Goal: Task Accomplishment & Management: Manage account settings

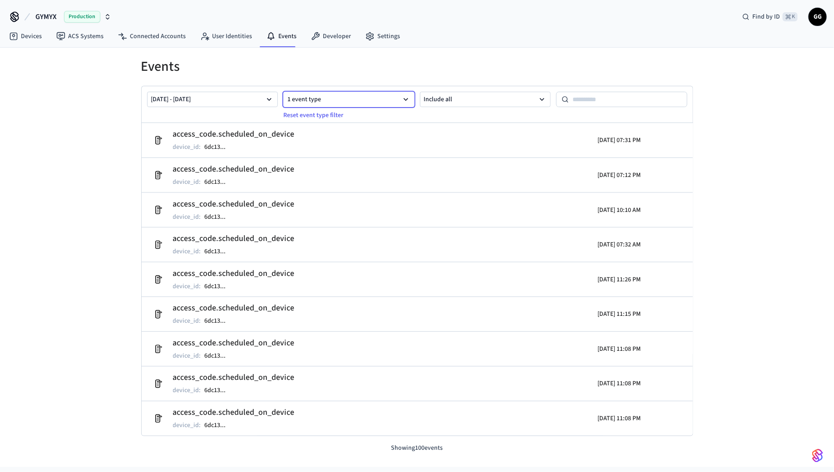
click at [394, 100] on button "1 event type" at bounding box center [348, 99] width 131 height 15
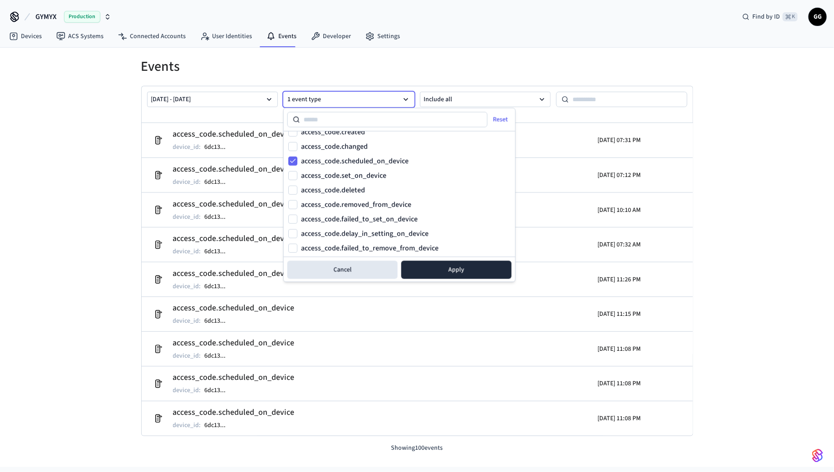
scroll to position [336, 0]
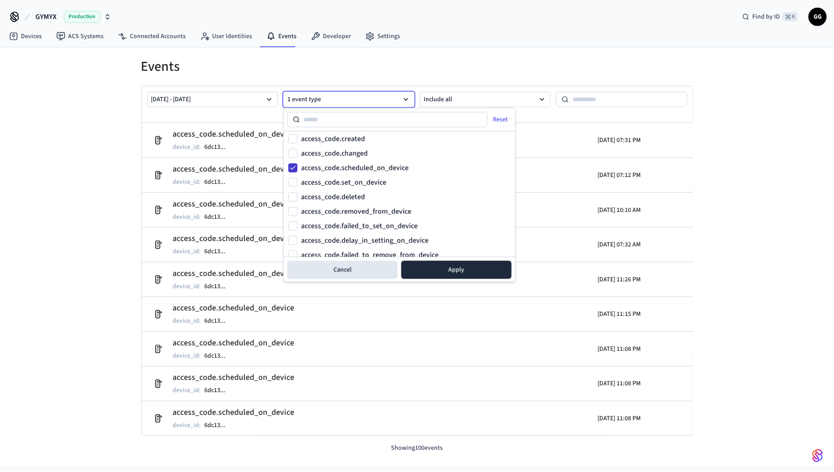
click at [293, 166] on button "access_code.scheduled_on_device" at bounding box center [292, 167] width 9 height 9
click at [454, 272] on button "Apply" at bounding box center [456, 270] width 110 height 18
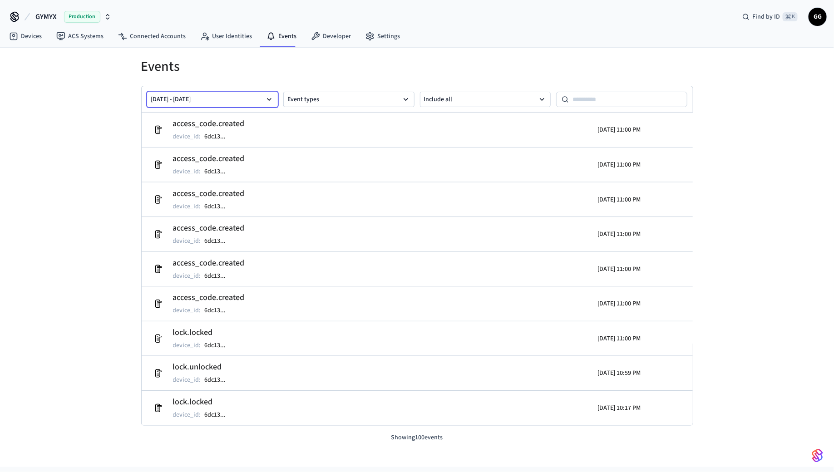
click at [256, 96] on button "Jul 01 2025 - Aug 31 2025" at bounding box center [212, 99] width 131 height 15
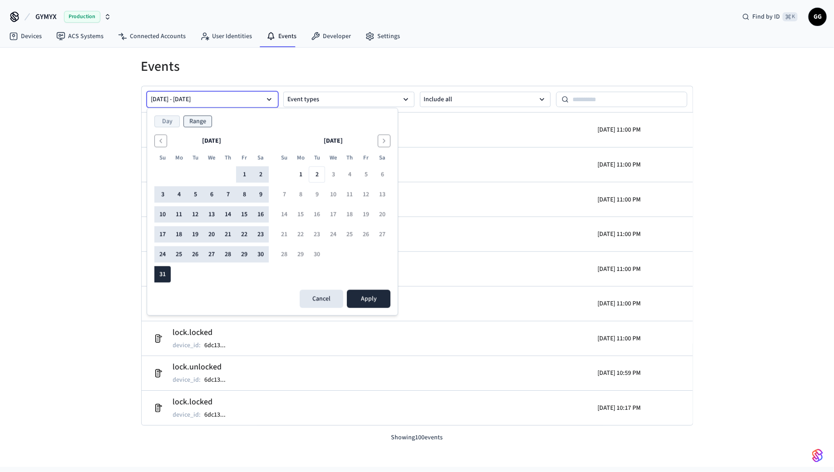
click at [172, 120] on button "Day" at bounding box center [166, 122] width 25 height 12
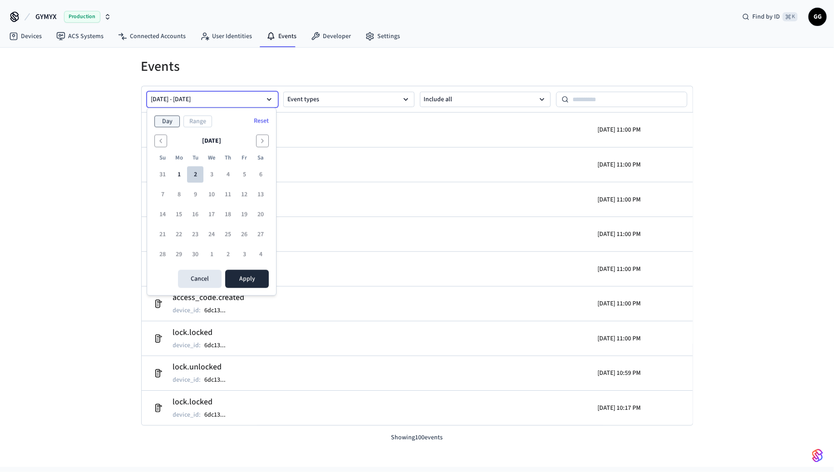
click at [191, 173] on button "2" at bounding box center [195, 175] width 16 height 16
click at [260, 280] on button "Apply" at bounding box center [247, 279] width 44 height 18
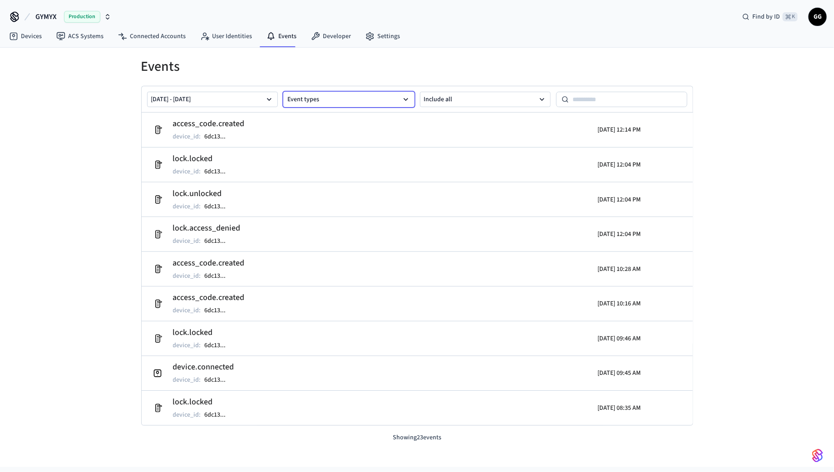
click at [332, 103] on button "Event types" at bounding box center [348, 99] width 131 height 15
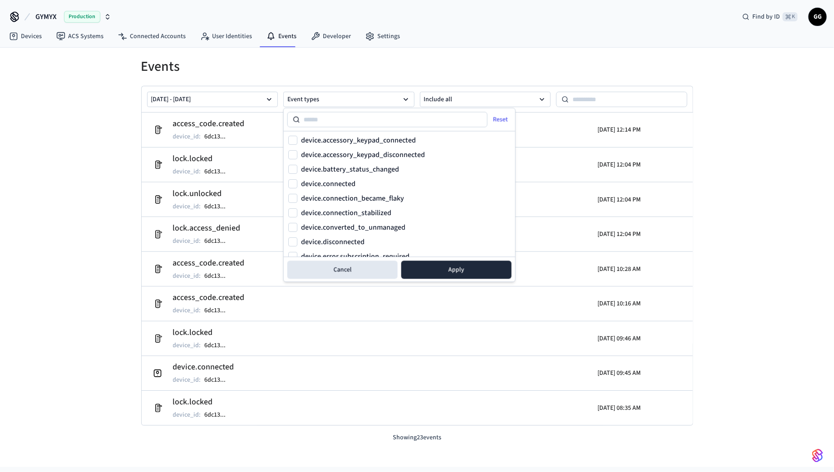
click at [332, 106] on div "[DATE] - [DATE] Event types Include all" at bounding box center [417, 99] width 551 height 26
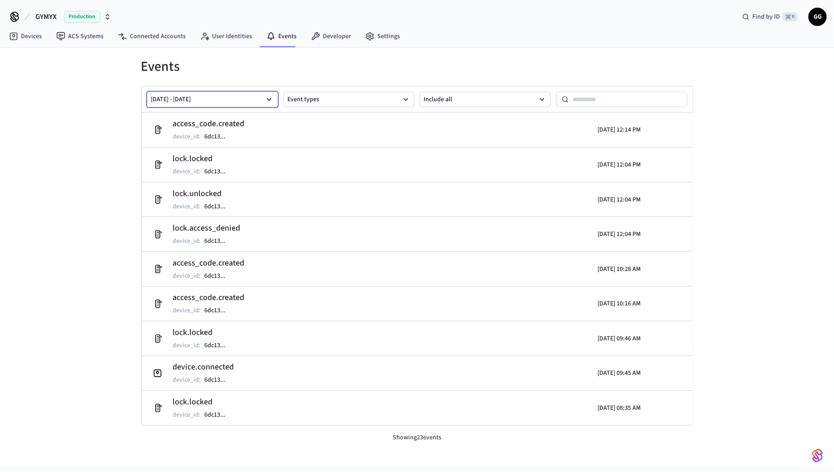
click at [213, 93] on button "[DATE] - [DATE]" at bounding box center [212, 99] width 131 height 15
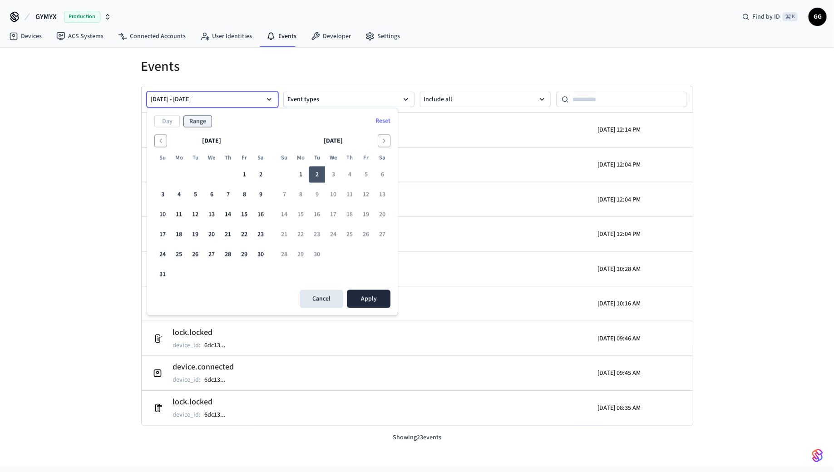
click at [314, 176] on button "2" at bounding box center [317, 175] width 16 height 16
click at [200, 118] on button "Range" at bounding box center [197, 122] width 29 height 12
click at [201, 119] on button "Range" at bounding box center [197, 122] width 29 height 12
click at [316, 174] on button "2" at bounding box center [317, 175] width 16 height 16
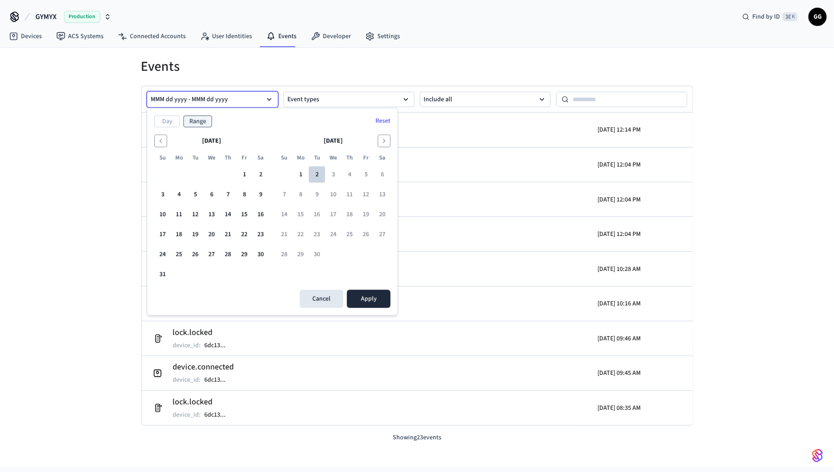
click at [316, 174] on button "2" at bounding box center [317, 175] width 16 height 16
click at [165, 117] on button "Day" at bounding box center [166, 122] width 25 height 12
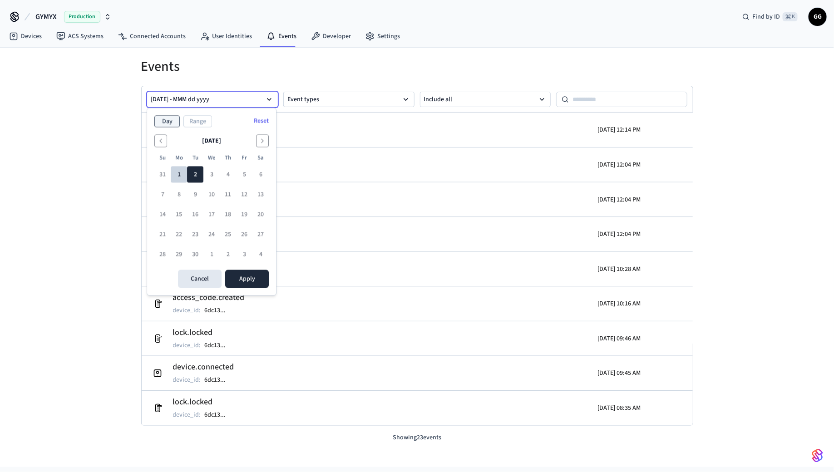
click at [179, 173] on button "1" at bounding box center [179, 175] width 16 height 16
click at [196, 175] on button "2" at bounding box center [195, 175] width 16 height 16
click at [255, 283] on button "Apply" at bounding box center [247, 279] width 44 height 18
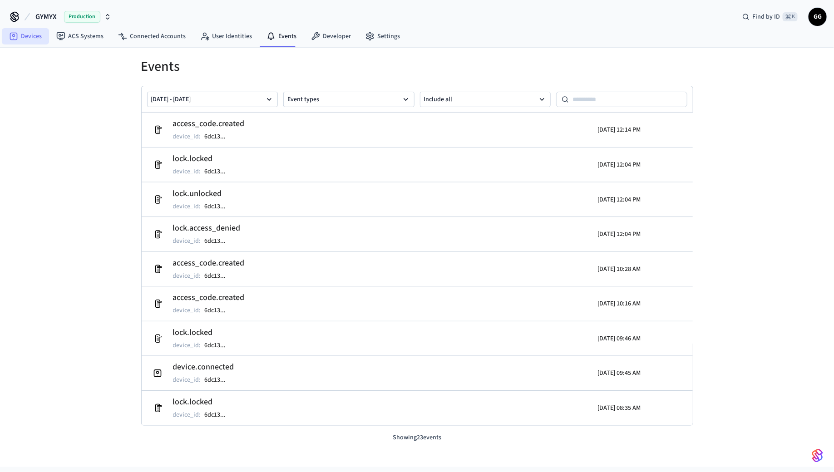
click at [32, 38] on link "Devices" at bounding box center [25, 36] width 47 height 16
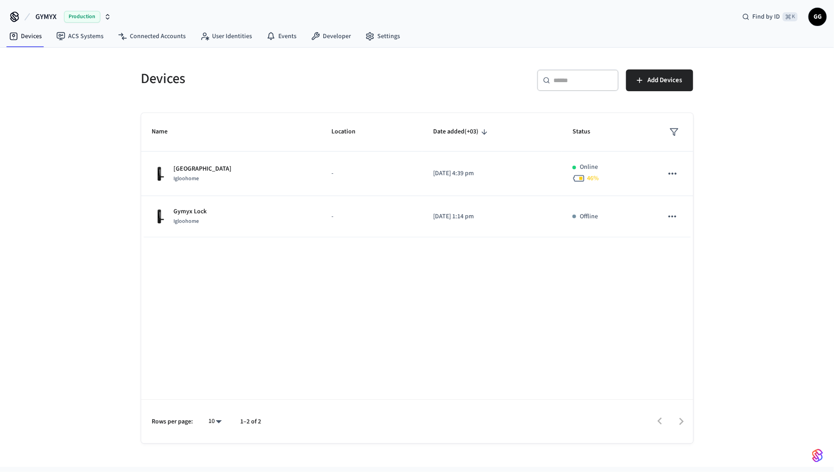
click at [230, 174] on div "[GEOGRAPHIC_DATA] Igloohome" at bounding box center [230, 173] width 157 height 19
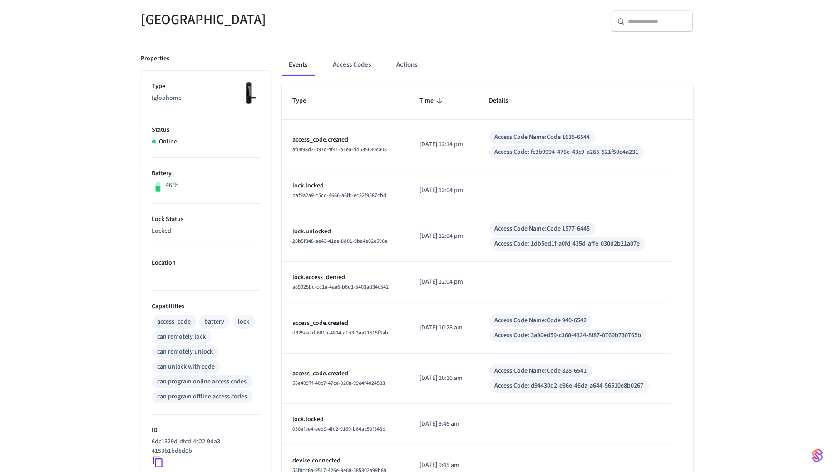
scroll to position [74, 0]
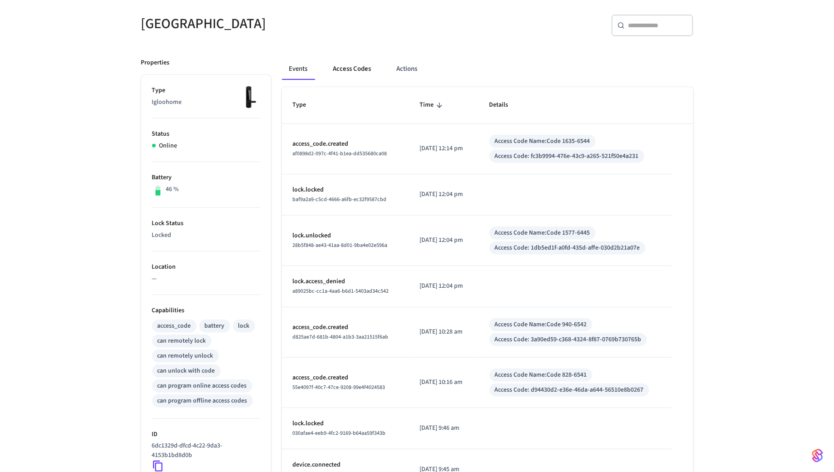
click at [358, 66] on button "Access Codes" at bounding box center [352, 69] width 53 height 22
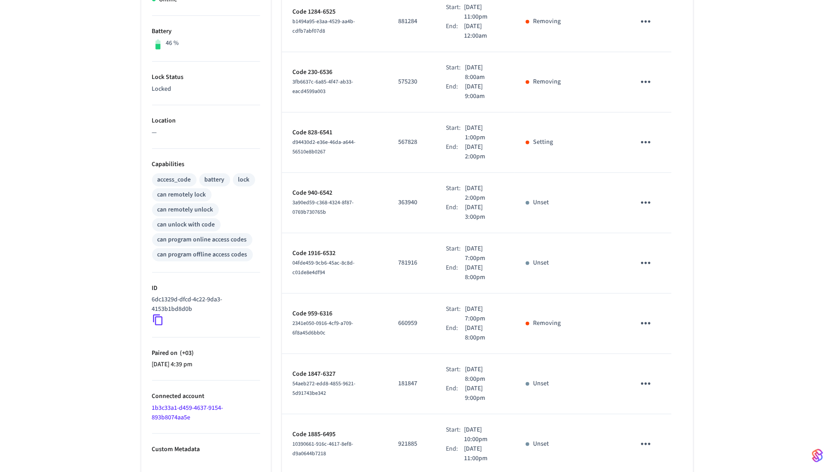
scroll to position [371, 0]
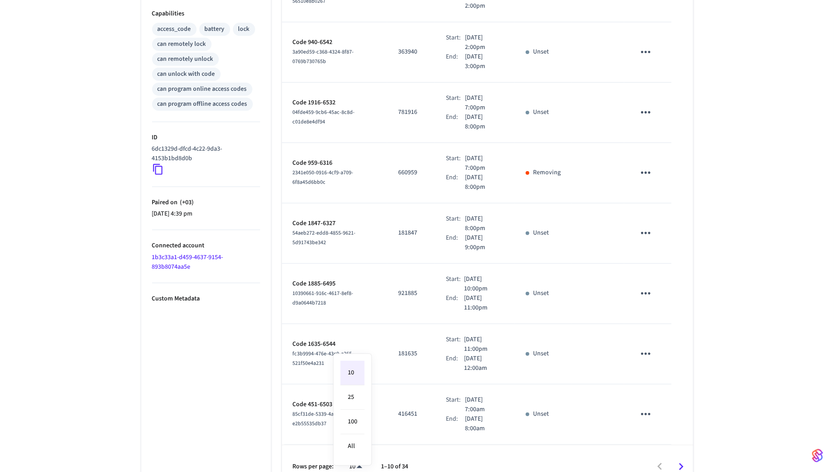
click at [361, 450] on body "GYMYX Production Find by ID ⌘ K GG Devices ACS Systems Connected Accounts User …" at bounding box center [417, 59] width 834 height 860
click at [355, 447] on li "All" at bounding box center [352, 446] width 24 height 24
type input "**"
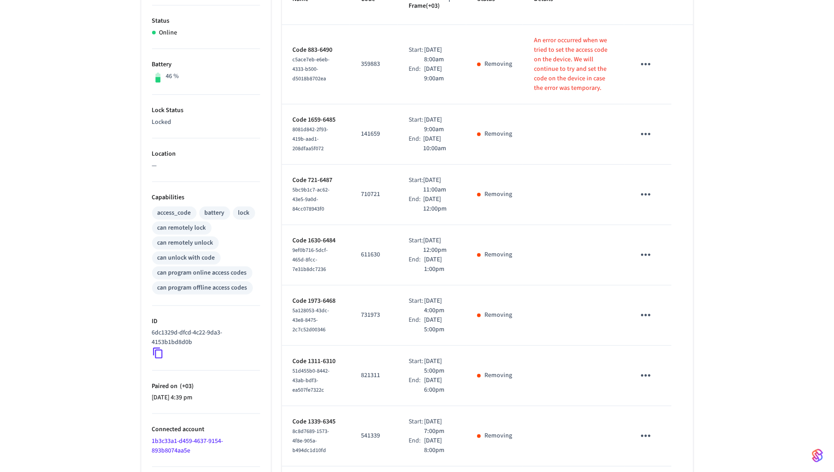
scroll to position [0, 0]
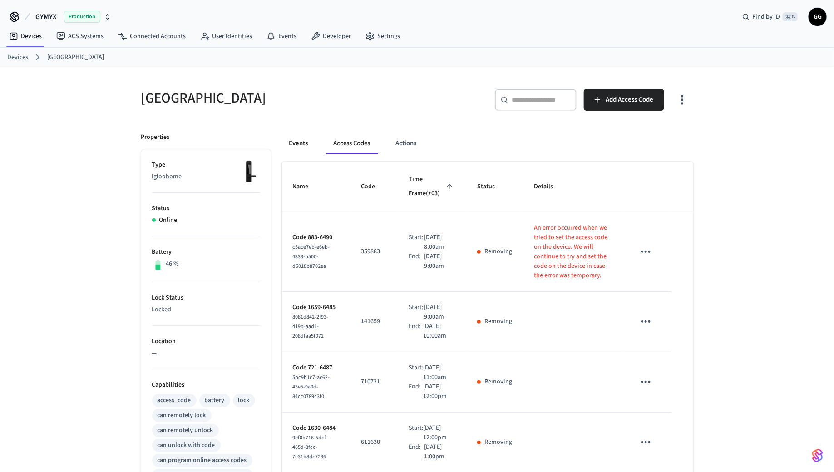
click at [288, 142] on button "Events" at bounding box center [299, 143] width 34 height 22
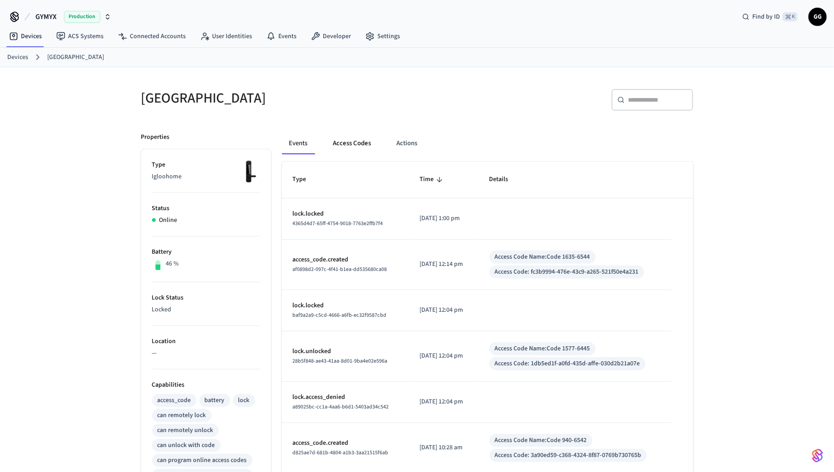
click at [358, 141] on button "Access Codes" at bounding box center [352, 143] width 53 height 22
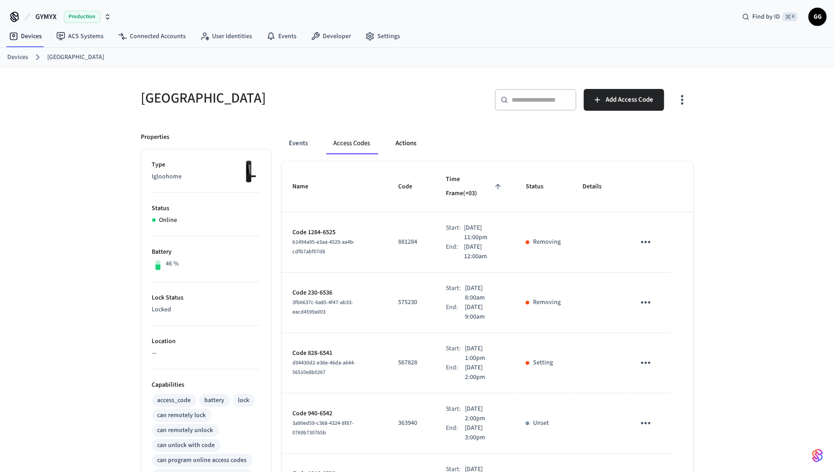
click at [411, 137] on button "Actions" at bounding box center [405, 143] width 35 height 22
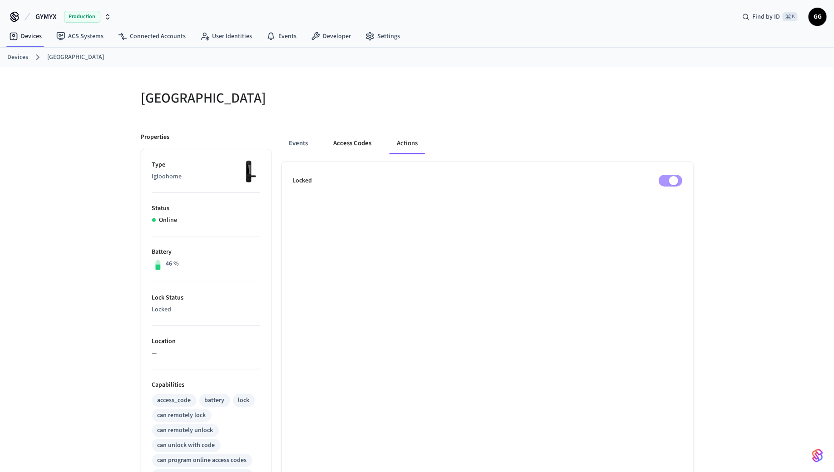
click at [350, 141] on button "Access Codes" at bounding box center [352, 143] width 53 height 22
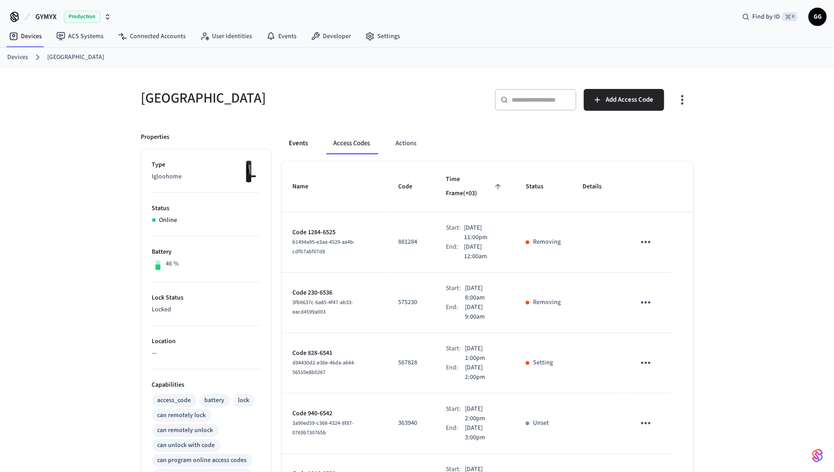
click at [296, 140] on button "Events" at bounding box center [299, 143] width 34 height 22
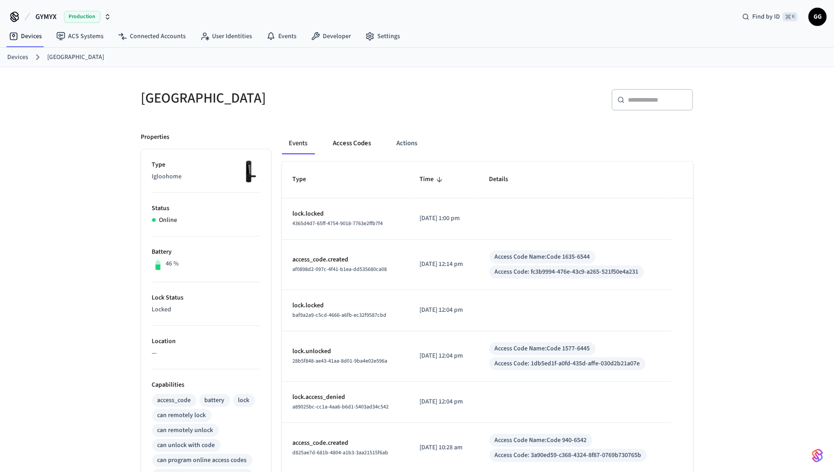
click at [362, 141] on button "Access Codes" at bounding box center [352, 143] width 53 height 22
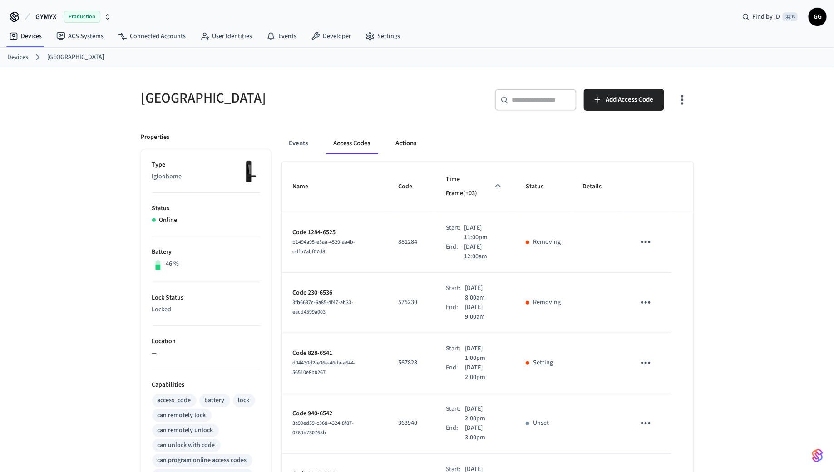
click at [400, 138] on button "Actions" at bounding box center [405, 143] width 35 height 22
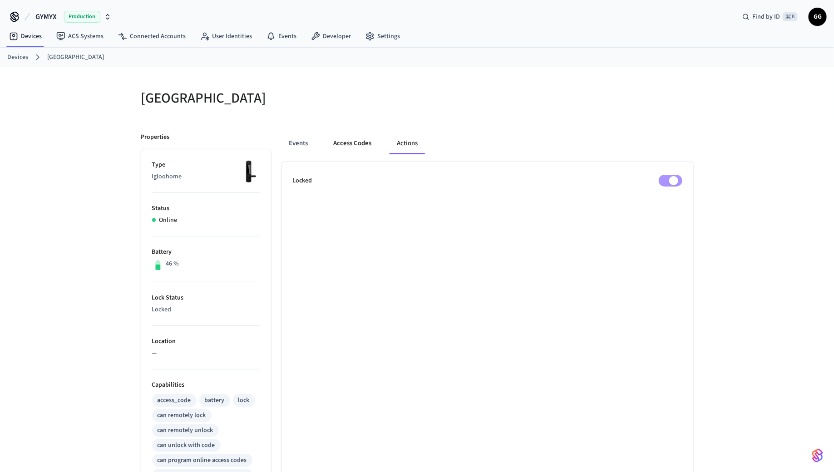
click at [358, 138] on button "Access Codes" at bounding box center [352, 143] width 53 height 22
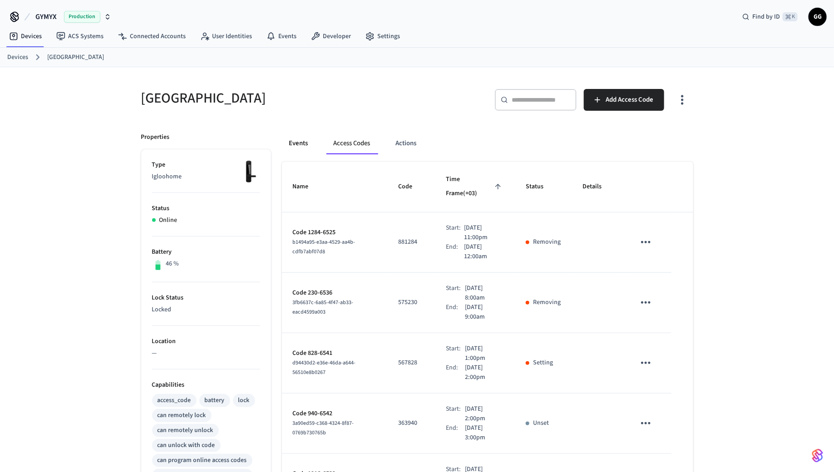
click at [302, 136] on button "Events" at bounding box center [299, 143] width 34 height 22
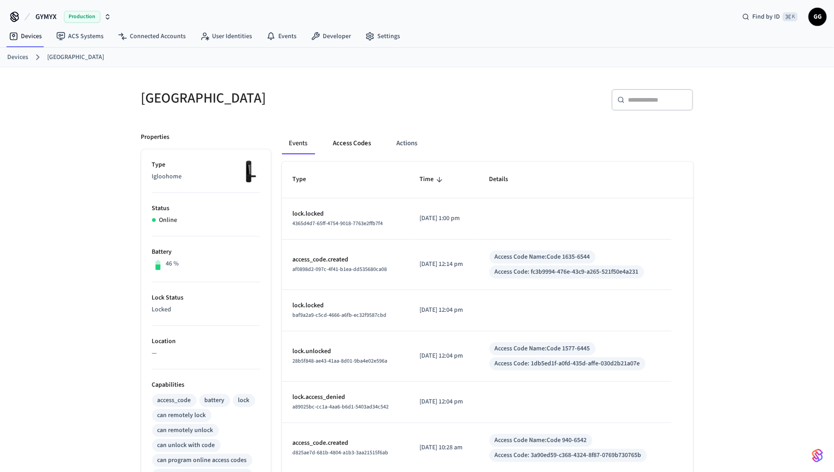
click at [343, 144] on button "Access Codes" at bounding box center [352, 143] width 53 height 22
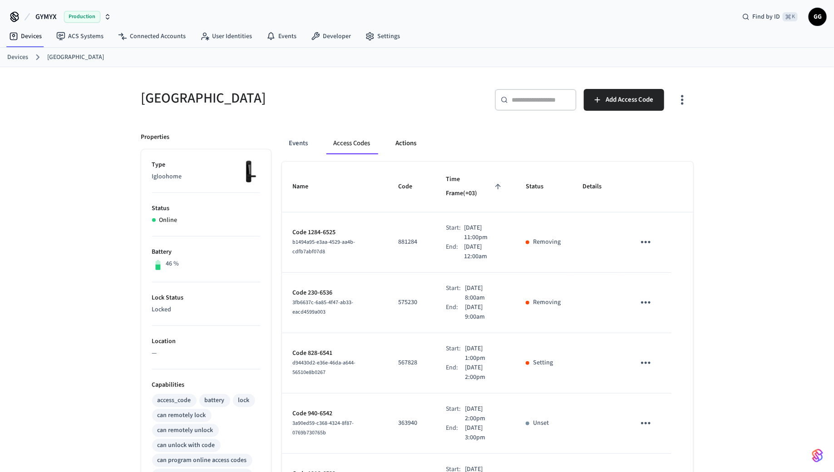
click at [402, 145] on button "Actions" at bounding box center [405, 143] width 35 height 22
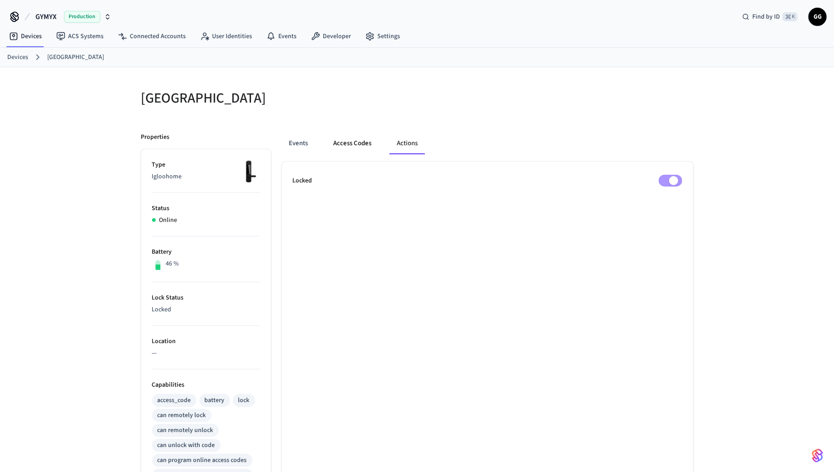
click at [346, 136] on button "Access Codes" at bounding box center [352, 143] width 53 height 22
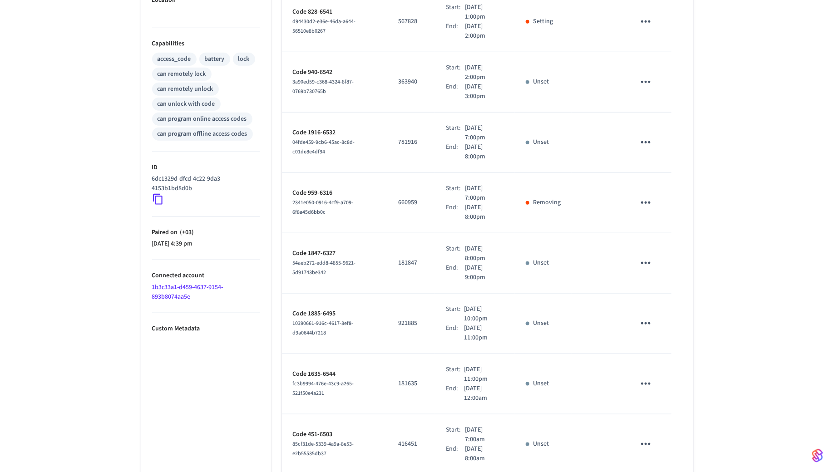
scroll to position [371, 0]
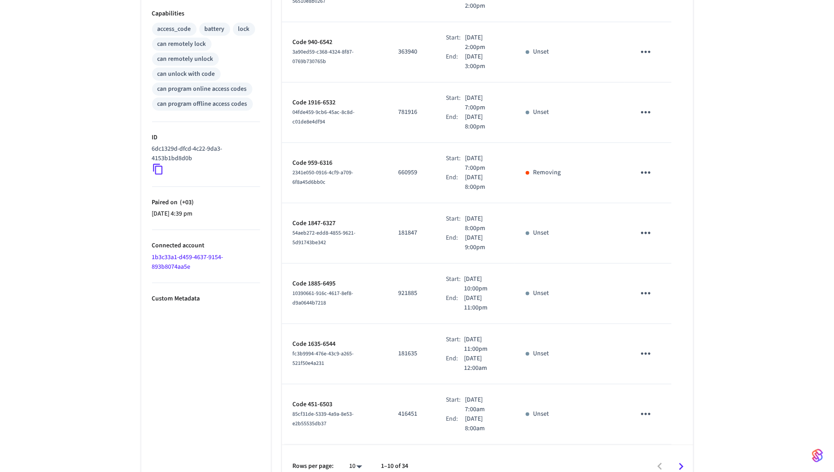
click at [363, 447] on body "GYMYX Production Find by ID ⌘ K GG Devices ACS Systems Connected Accounts User …" at bounding box center [417, 59] width 834 height 860
click at [359, 443] on li "All" at bounding box center [352, 446] width 24 height 24
type input "**"
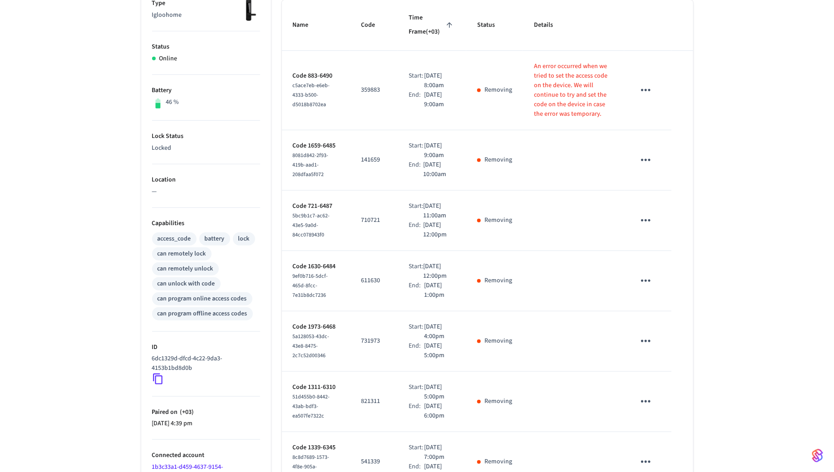
scroll to position [0, 0]
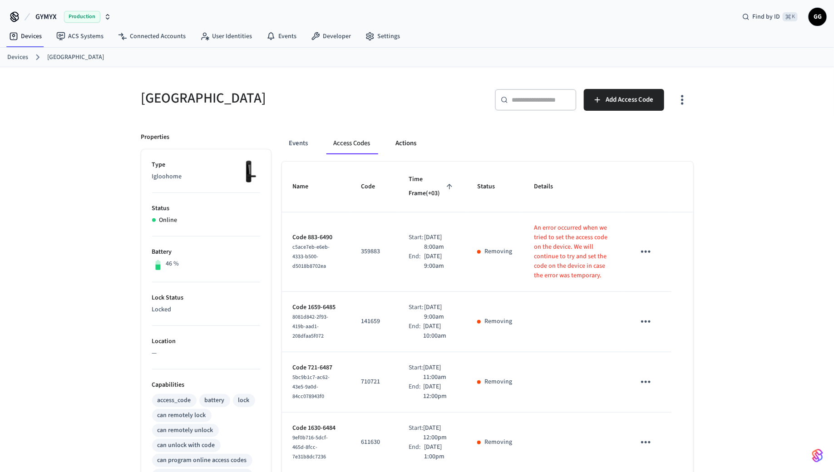
click at [397, 146] on button "Actions" at bounding box center [405, 143] width 35 height 22
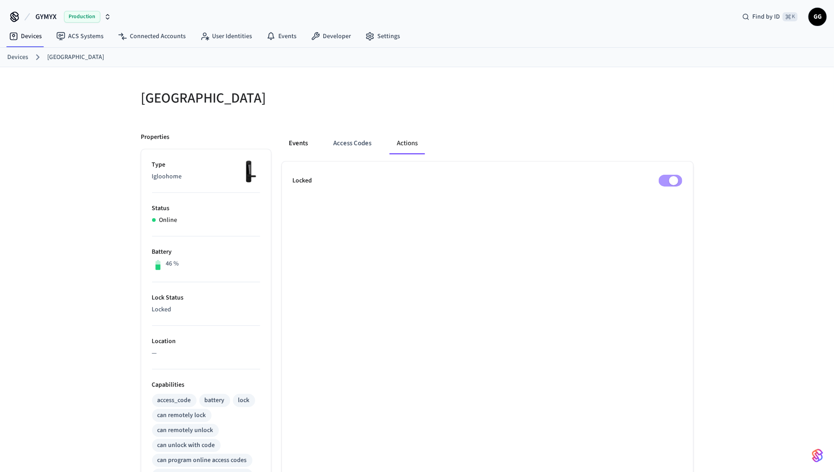
click at [295, 141] on button "Events" at bounding box center [299, 143] width 34 height 22
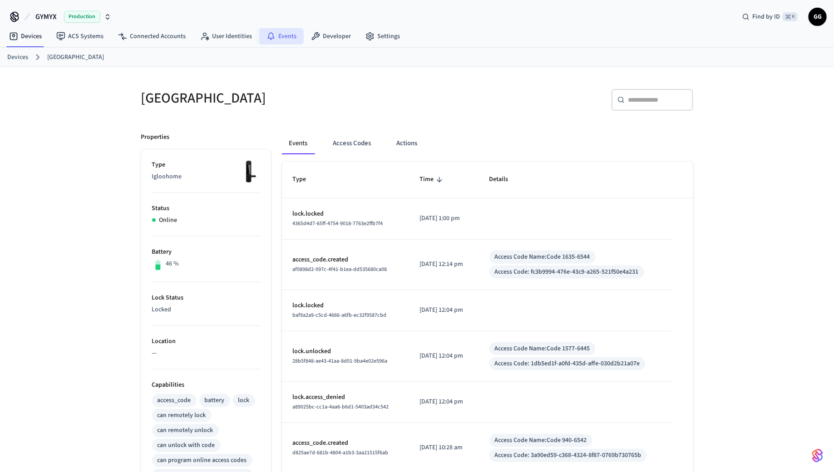
click at [274, 40] on link "Events" at bounding box center [281, 36] width 44 height 16
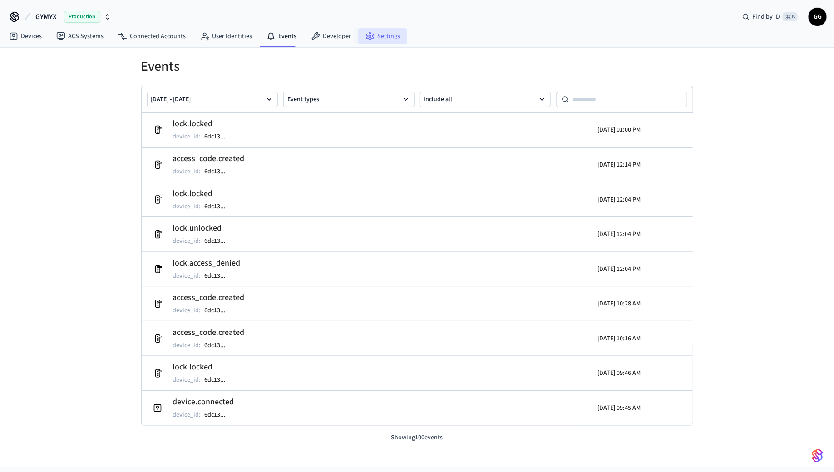
click at [379, 41] on link "Settings" at bounding box center [382, 36] width 49 height 16
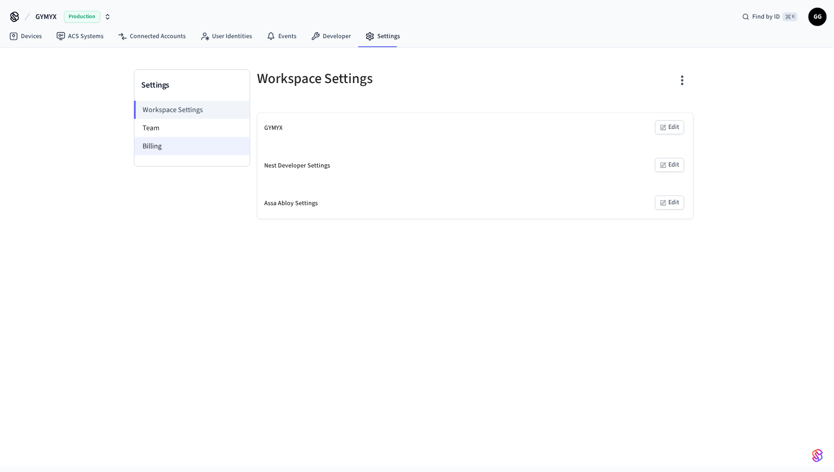
click at [160, 139] on li "Billing" at bounding box center [191, 146] width 115 height 18
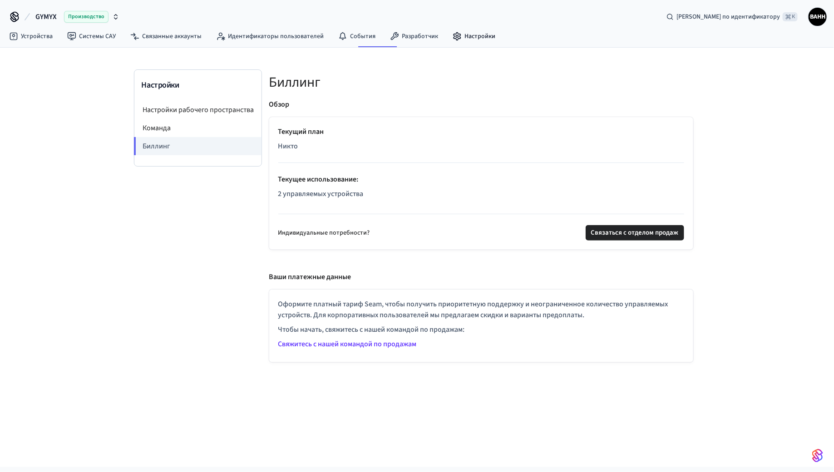
click at [321, 343] on font "Свяжитесь с нашей командой по продажам" at bounding box center [347, 344] width 138 height 10
drag, startPoint x: 372, startPoint y: 195, endPoint x: 271, endPoint y: 196, distance: 100.7
click at [271, 196] on div "Текущий план Никто Текущее использование : 2 управляемых устройства Индивидуаль…" at bounding box center [481, 183] width 424 height 132
click at [289, 141] on font "Никто" at bounding box center [288, 146] width 20 height 10
click at [154, 130] on font "Команда" at bounding box center [157, 128] width 28 height 10
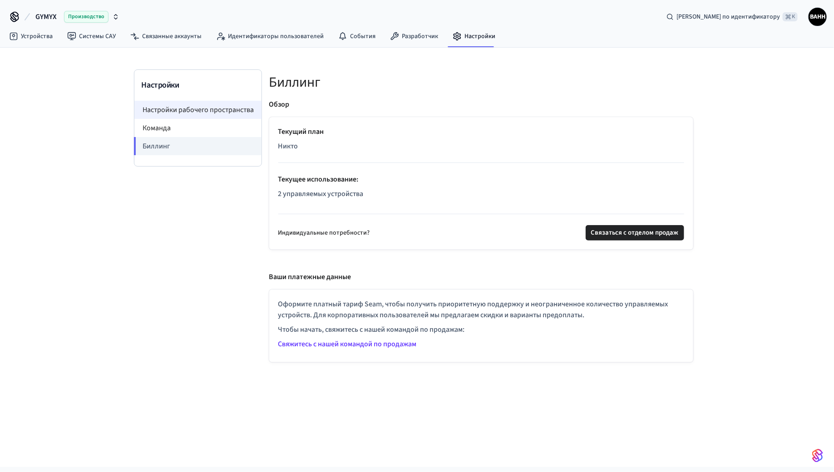
click at [161, 111] on font "Настройки рабочего пространства" at bounding box center [198, 110] width 111 height 10
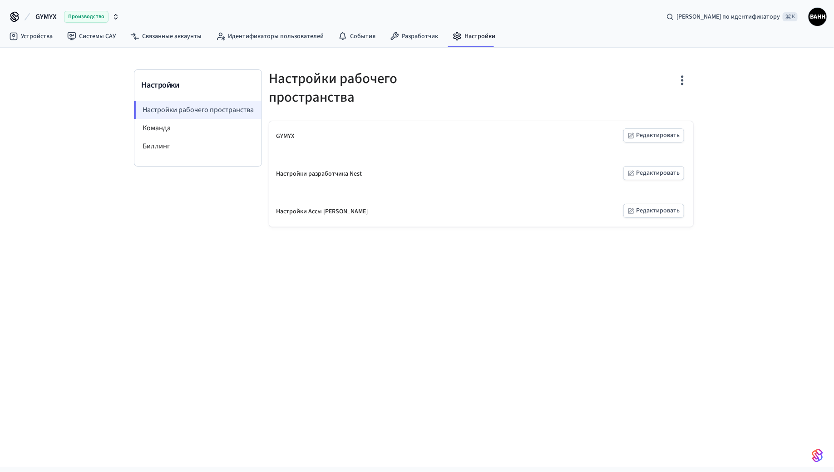
click at [661, 137] on font "Редактировать" at bounding box center [658, 135] width 44 height 9
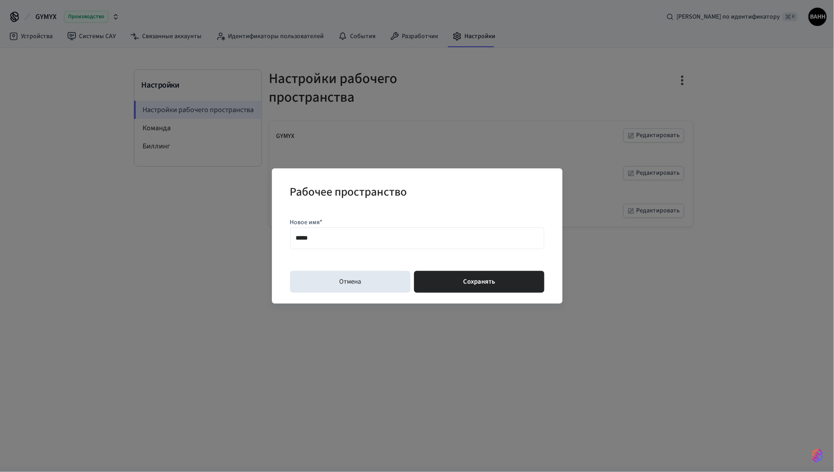
click at [509, 108] on div "Рабочее пространство Новое имя* ***** Отмена Сохранять" at bounding box center [417, 236] width 834 height 472
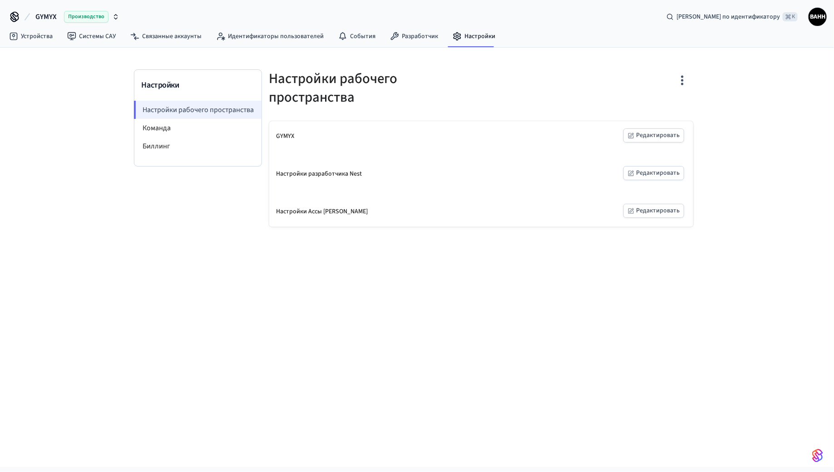
click at [294, 137] on div "GYMYX Редактировать" at bounding box center [481, 136] width 424 height 30
click at [294, 172] on font "Настройки разработчика Nest" at bounding box center [319, 173] width 86 height 9
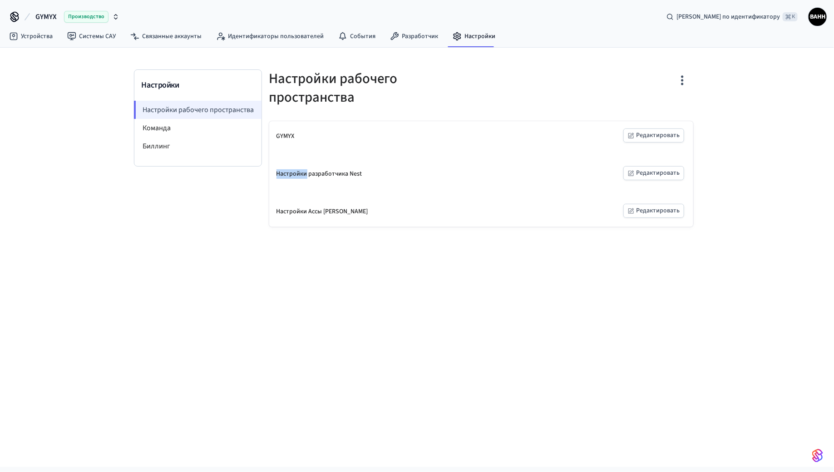
click at [294, 172] on font "Настройки разработчика Nest" at bounding box center [319, 173] width 86 height 9
click at [661, 167] on font "Редактировать" at bounding box center [658, 172] width 44 height 11
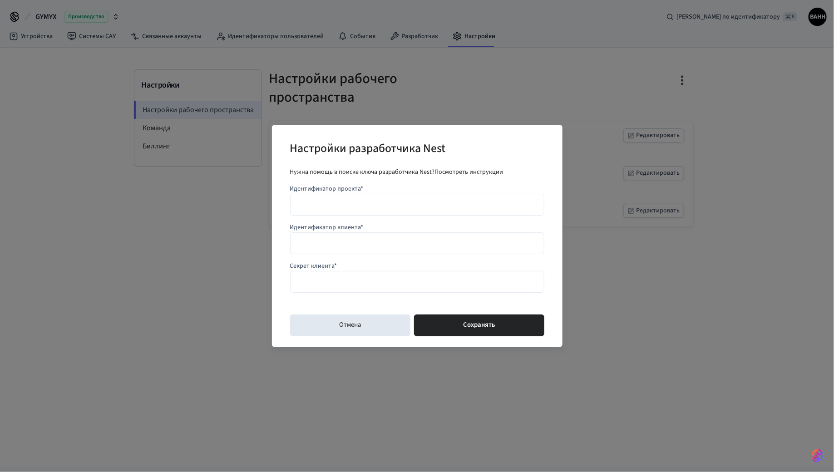
click at [545, 77] on div "Настройки разработчика Nest Нужна помощь в поиске ключа разработчика Nest? Посм…" at bounding box center [417, 236] width 834 height 472
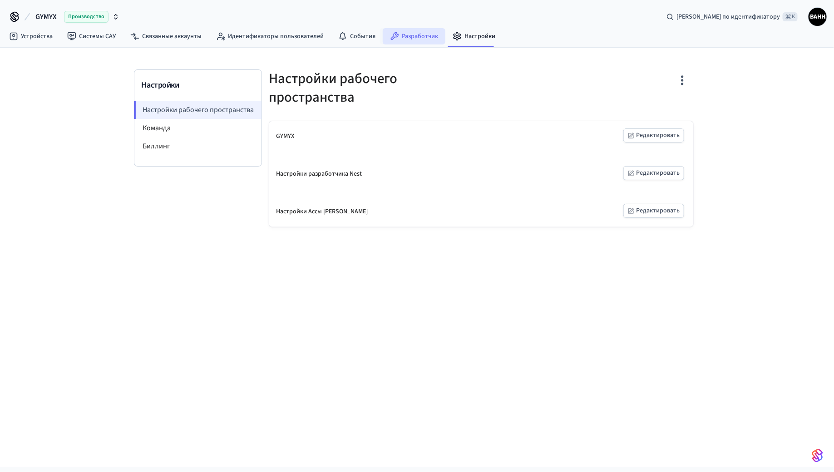
click at [404, 31] on link "Разработчик" at bounding box center [414, 36] width 63 height 16
